Goal: Download file/media

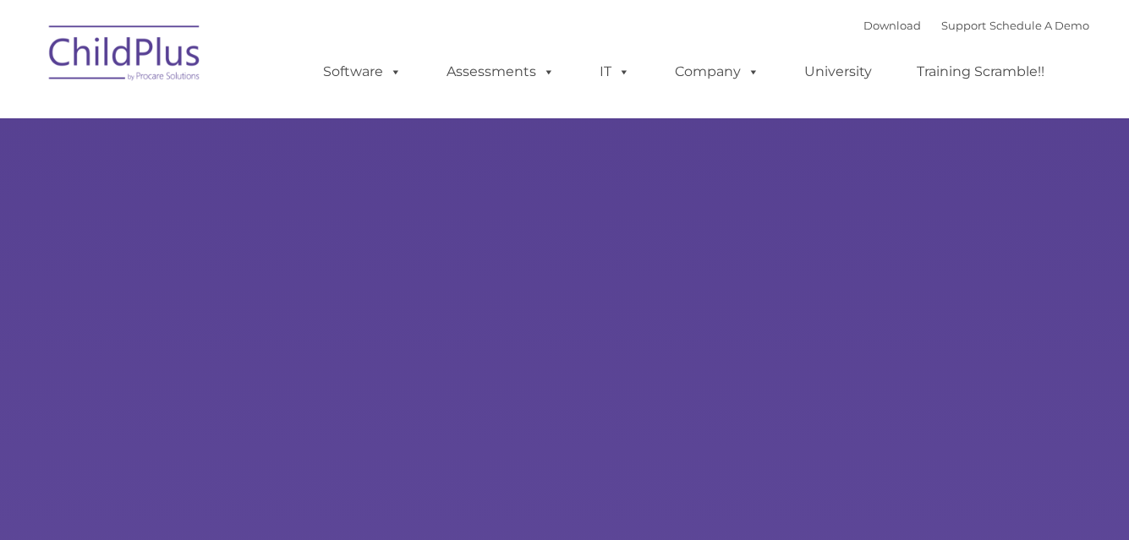
click at [178, 33] on img at bounding box center [125, 56] width 169 height 85
click at [176, 25] on img at bounding box center [125, 56] width 169 height 85
click at [869, 30] on link "Download" at bounding box center [893, 26] width 58 height 14
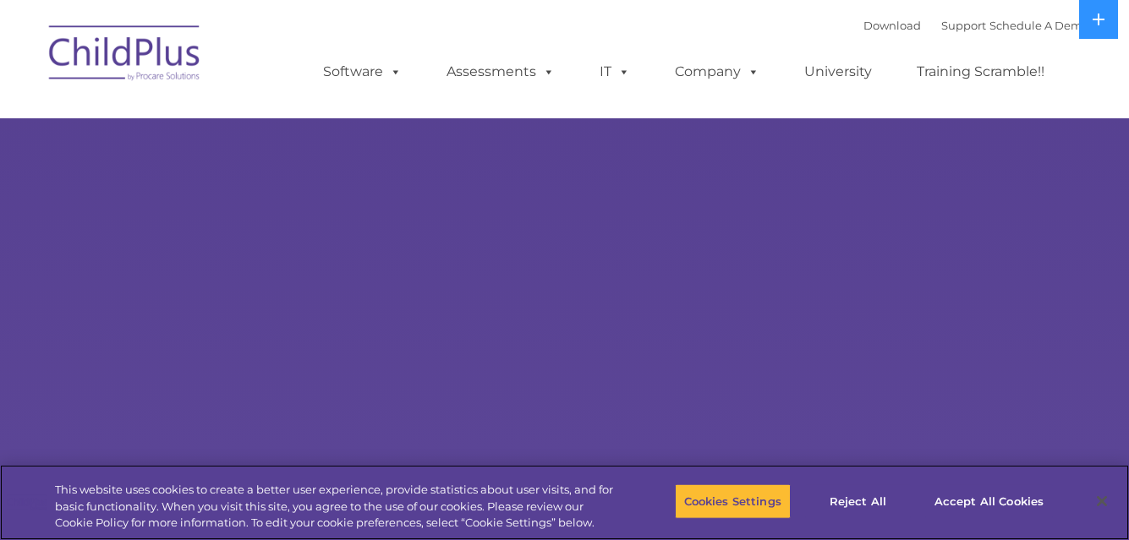
select select "MEDIUM"
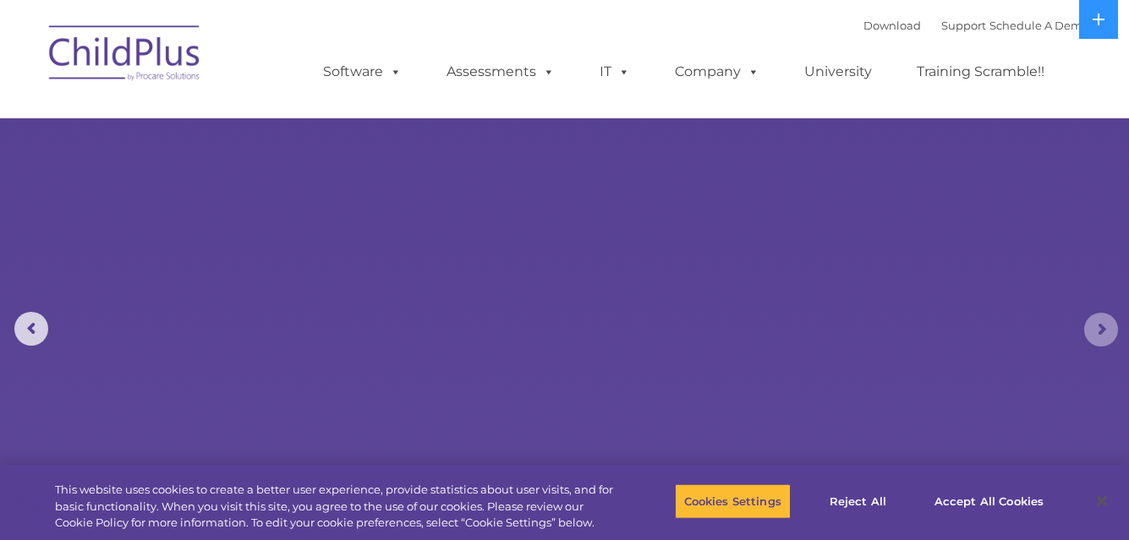
click at [1111, 324] on rs-arrow at bounding box center [1101, 330] width 34 height 34
click at [1103, 328] on rs-arrow at bounding box center [1101, 330] width 34 height 34
click at [1096, 14] on icon at bounding box center [1099, 20] width 14 height 14
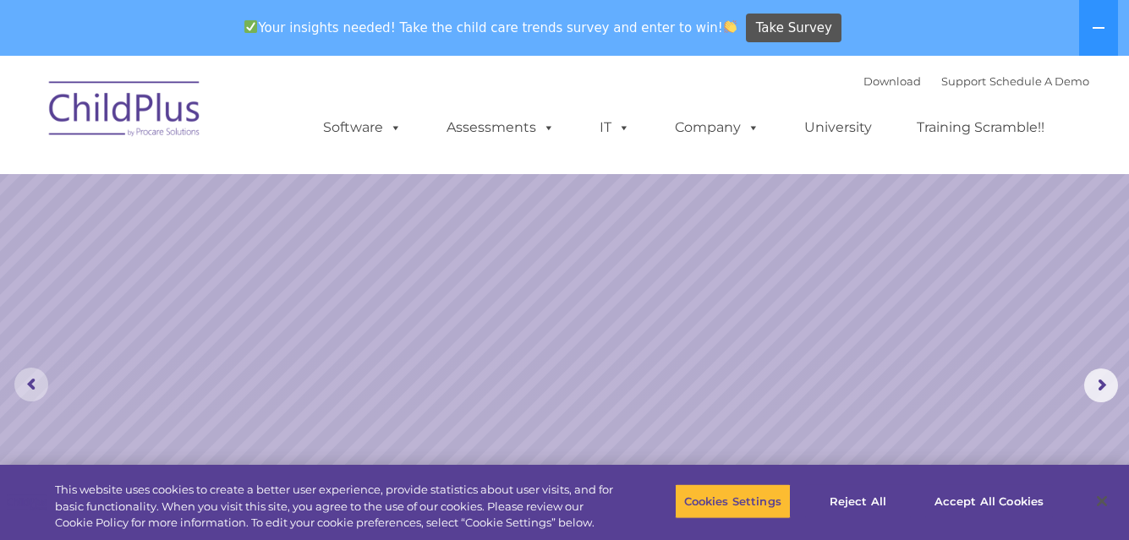
click at [32, 385] on rs-arrow at bounding box center [31, 385] width 34 height 34
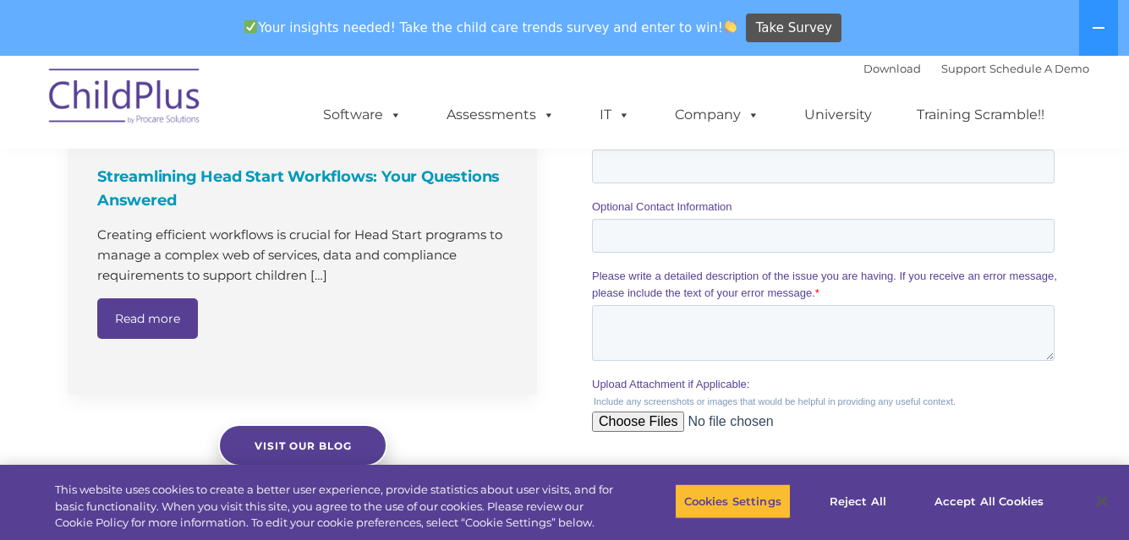
scroll to position [1655, 0]
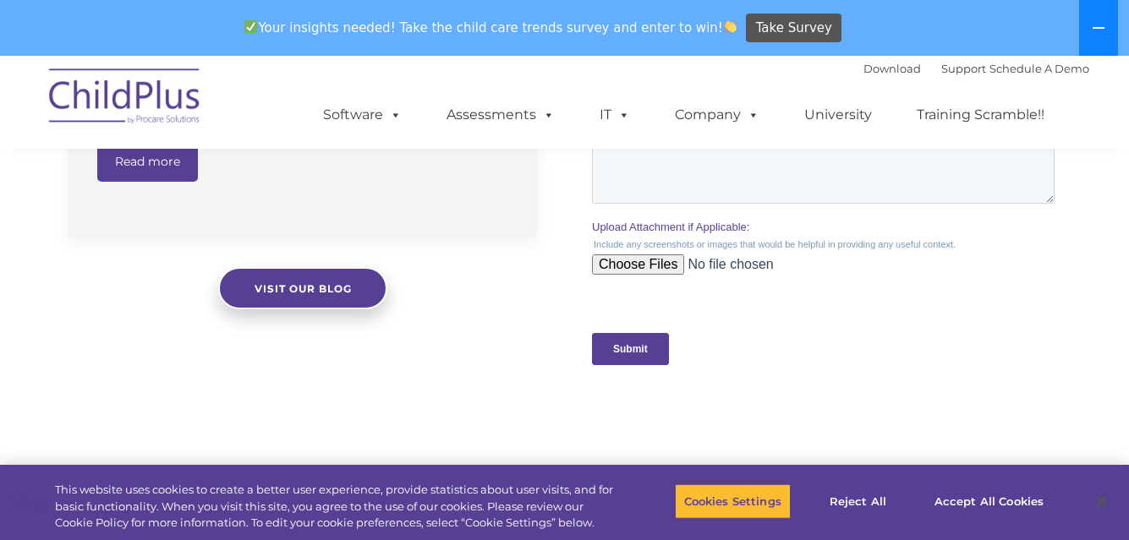
click at [1101, 26] on icon at bounding box center [1099, 28] width 14 height 14
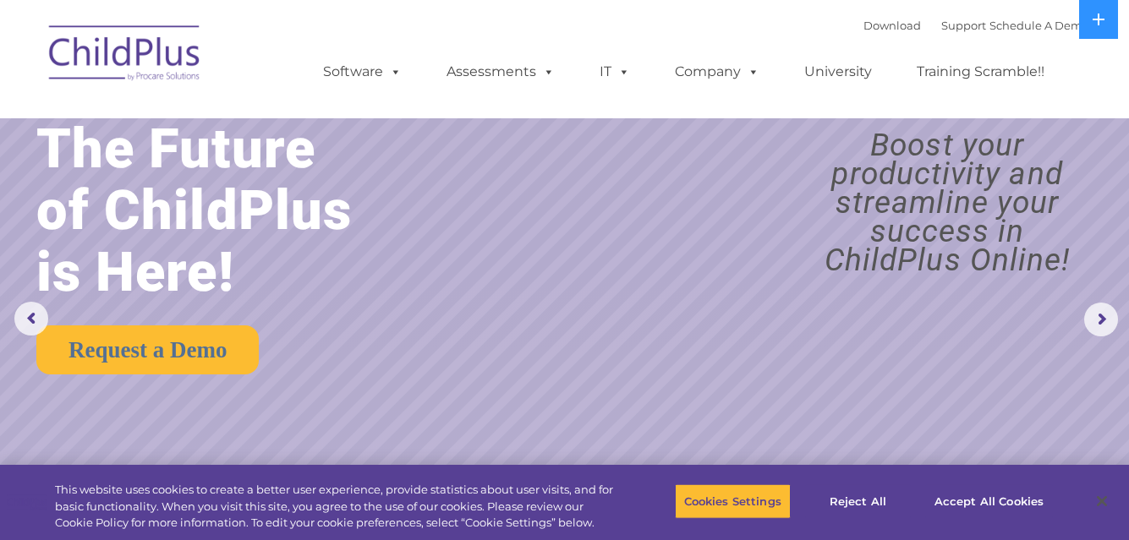
scroll to position [0, 0]
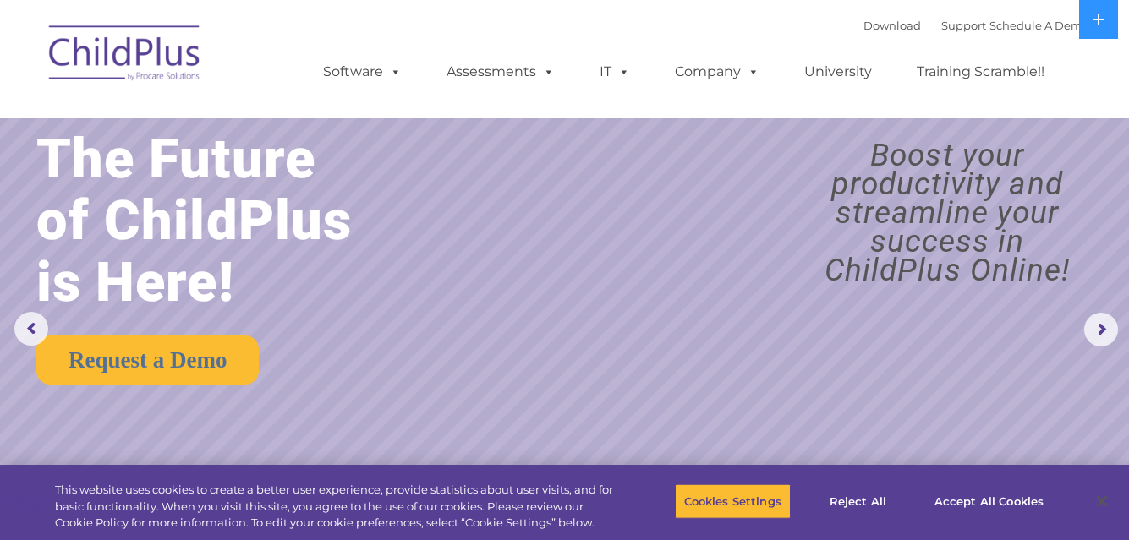
drag, startPoint x: 13, startPoint y: 61, endPoint x: 340, endPoint y: 3, distance: 332.3
click at [340, 3] on nav "Download Support | Schedule A Demo  MENU MENU Software ChildPlus: The original…" at bounding box center [564, 59] width 1129 height 118
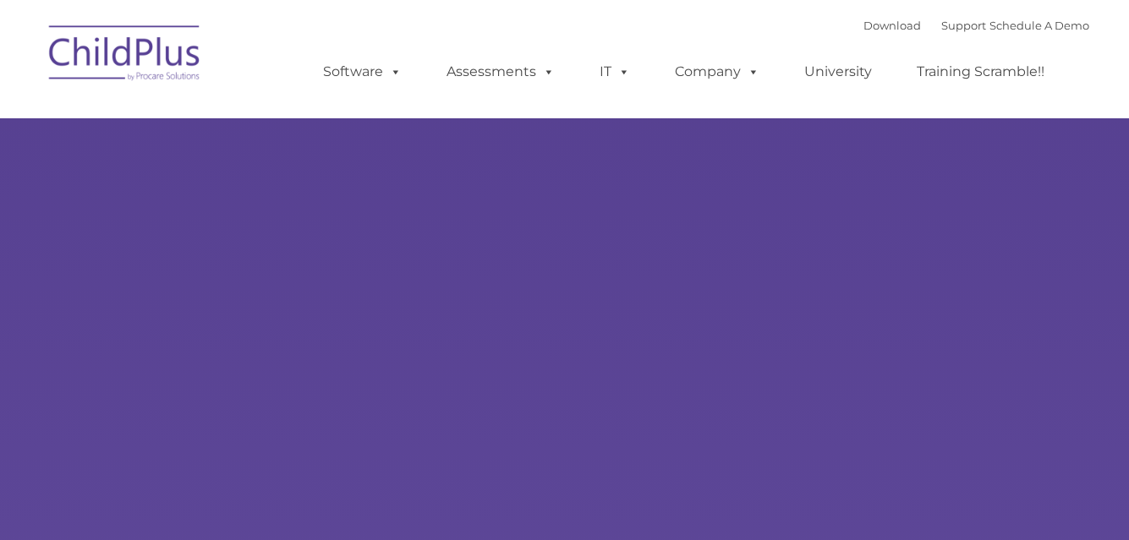
type input ""
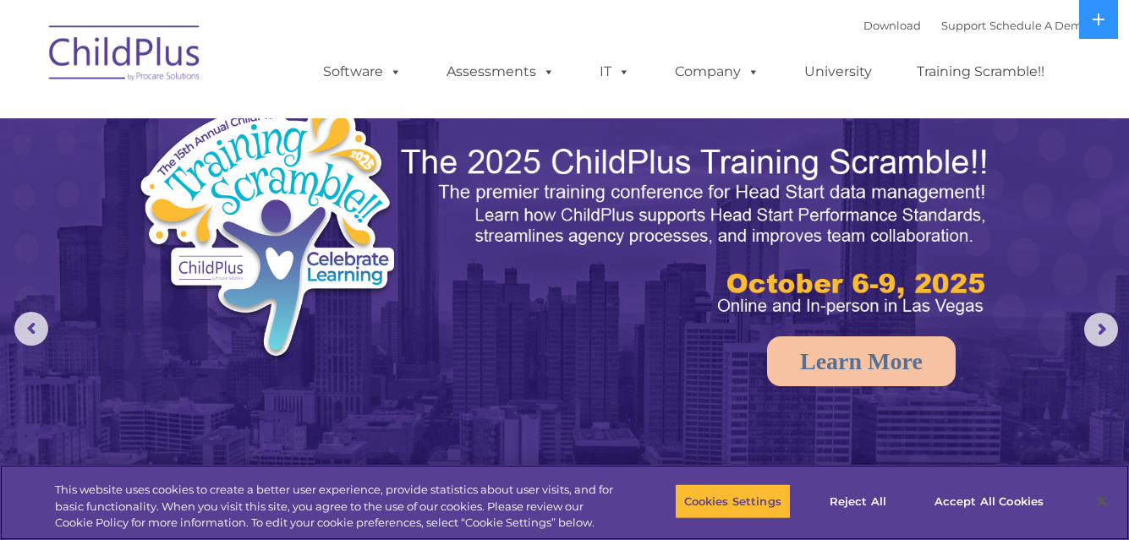
select select "MEDIUM"
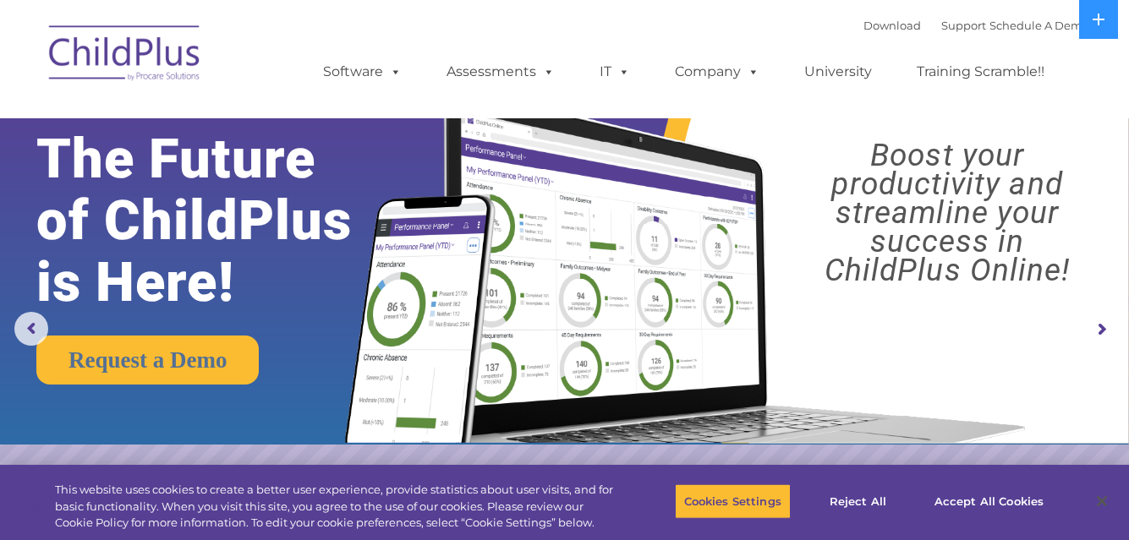
click at [1101, 322] on rs-arrow at bounding box center [1101, 330] width 34 height 34
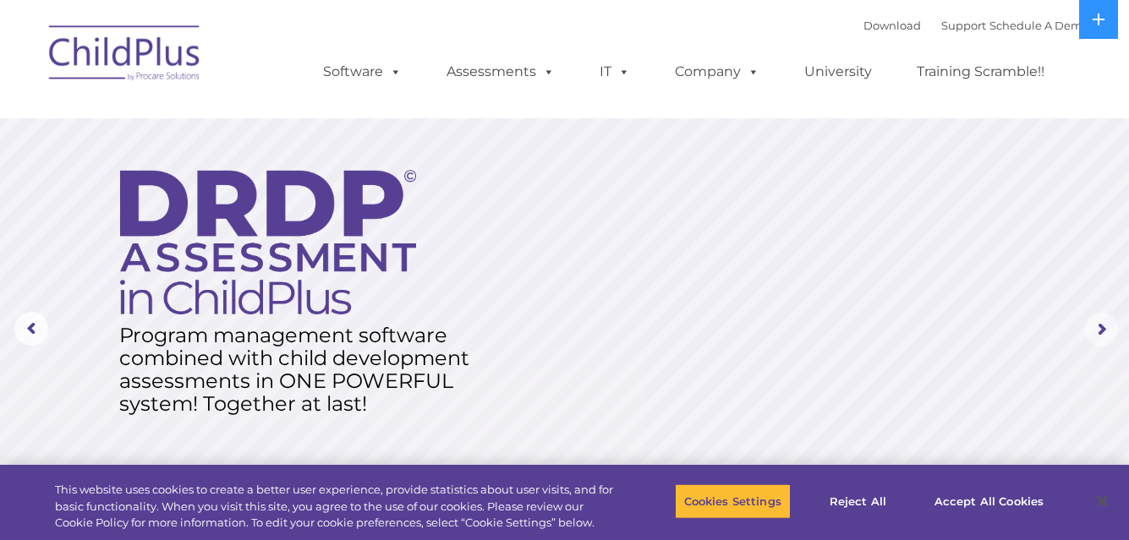
click at [1100, 322] on rs-arrow at bounding box center [1101, 330] width 34 height 34
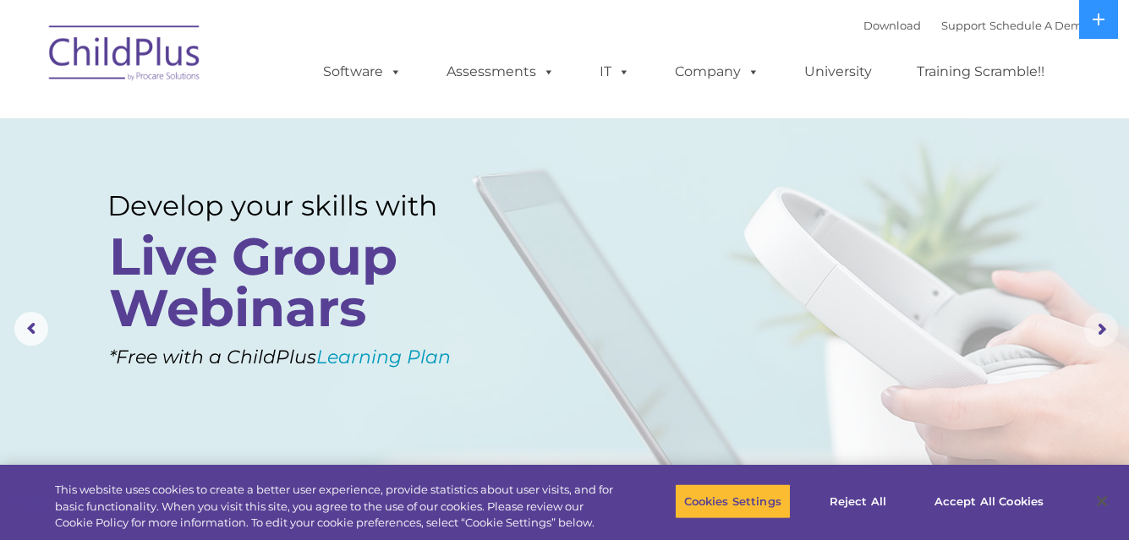
click at [1100, 322] on rs-arrow at bounding box center [1101, 330] width 34 height 34
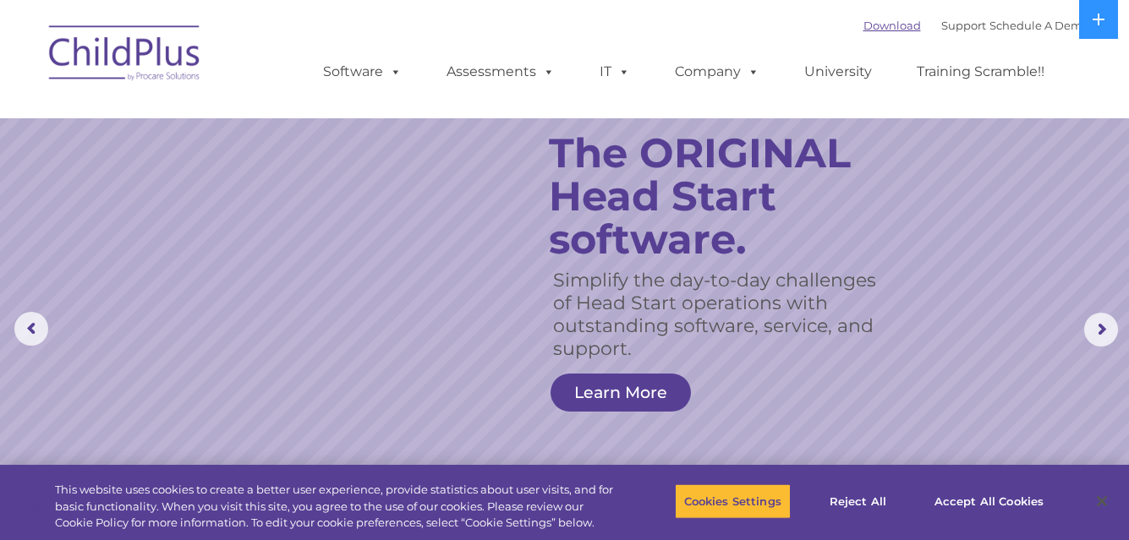
click at [886, 25] on link "Download" at bounding box center [893, 26] width 58 height 14
